Goal: Task Accomplishment & Management: Complete application form

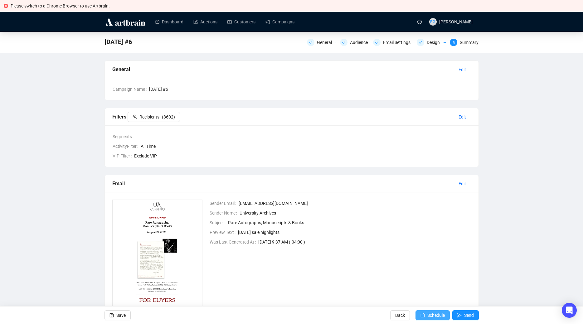
click at [436, 314] on span "Schedule" at bounding box center [435, 315] width 17 height 17
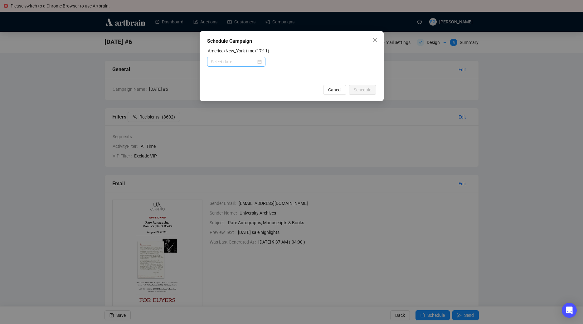
click at [259, 59] on div at bounding box center [236, 61] width 51 height 7
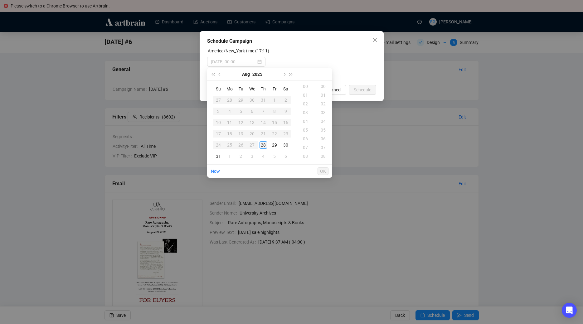
click at [264, 145] on div "28" at bounding box center [263, 144] width 7 height 7
click at [308, 94] on div "18" at bounding box center [306, 95] width 15 height 9
click at [327, 92] on div "04" at bounding box center [323, 90] width 15 height 9
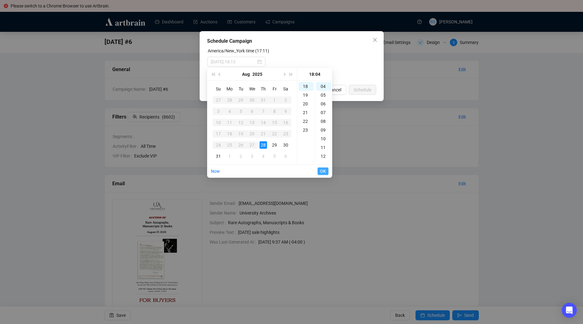
type input "[DATE] 18:04"
click at [321, 172] on span "OK" at bounding box center [323, 171] width 6 height 12
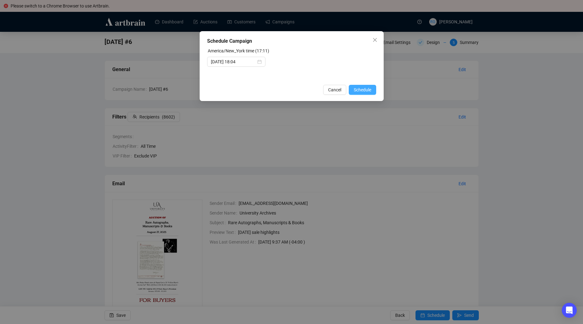
click at [359, 90] on span "Schedule" at bounding box center [362, 89] width 17 height 7
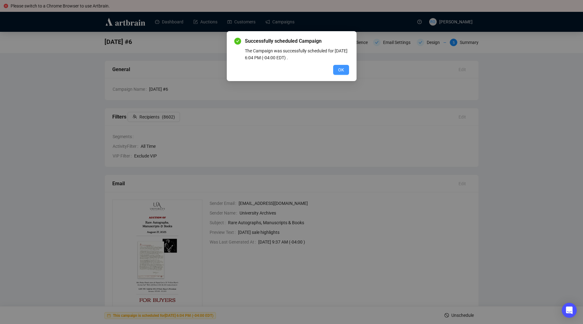
click at [347, 70] on button "OK" at bounding box center [341, 70] width 16 height 10
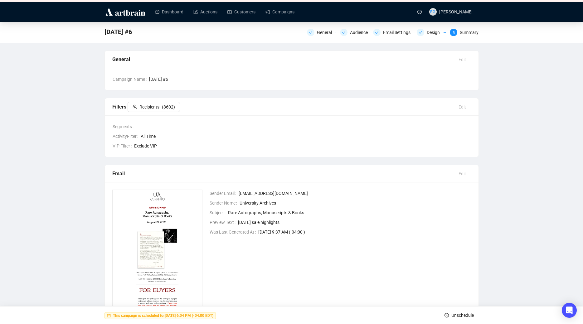
scroll to position [0, 0]
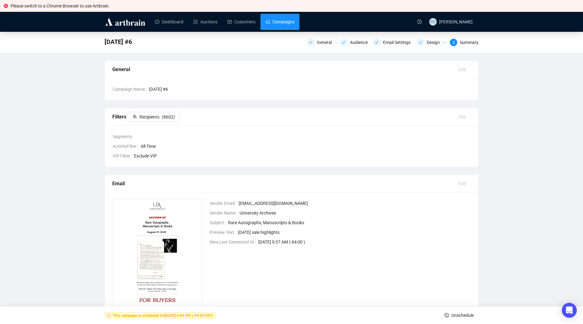
click at [286, 22] on link "Campaigns" at bounding box center [279, 22] width 29 height 16
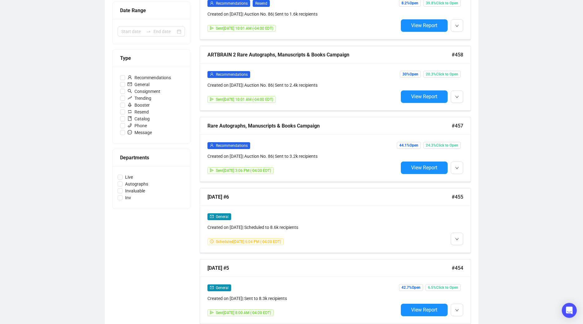
scroll to position [157, 0]
